Goal: Find specific page/section: Find specific page/section

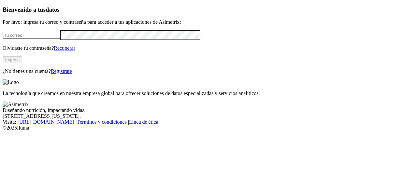
type input "[PERSON_NAME][EMAIL_ADDRESS][DOMAIN_NAME]"
click at [22, 63] on button "Ingresa" at bounding box center [13, 59] width 20 height 7
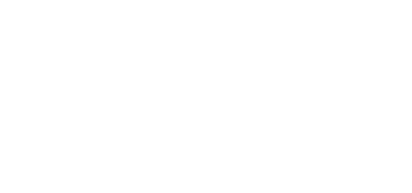
scroll to position [53, 0]
